Goal: Task Accomplishment & Management: Use online tool/utility

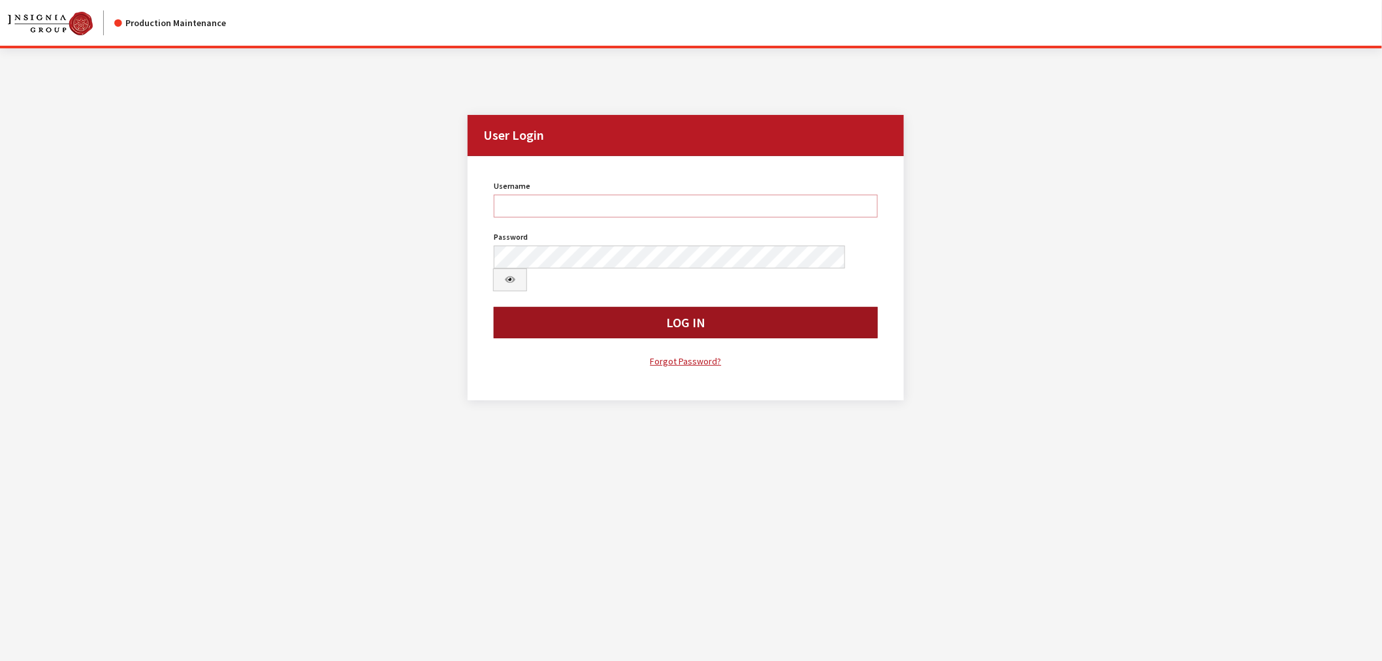
type input "kcallahan"
click at [616, 307] on button "Log In" at bounding box center [686, 322] width 384 height 31
